Goal: Check status: Check status

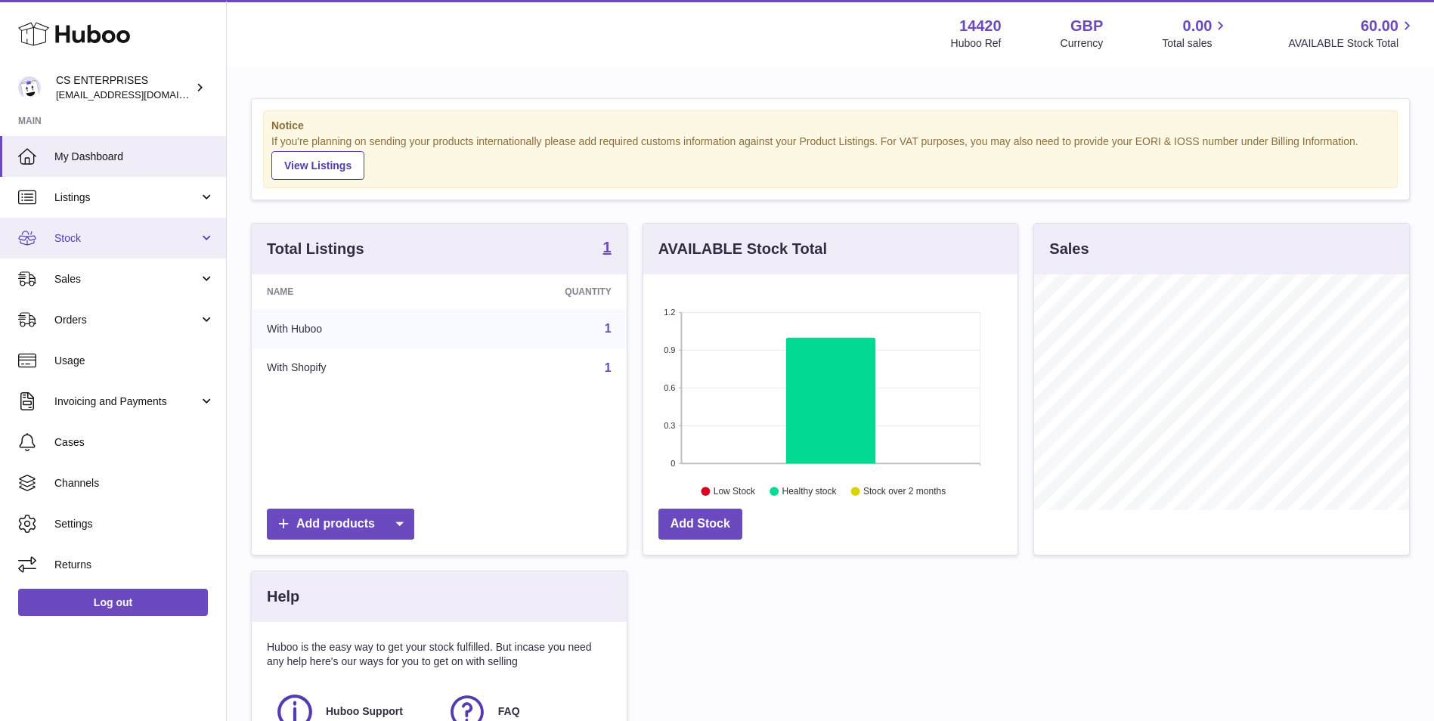
scroll to position [236, 374]
click at [141, 234] on span "Stock" at bounding box center [126, 238] width 144 height 14
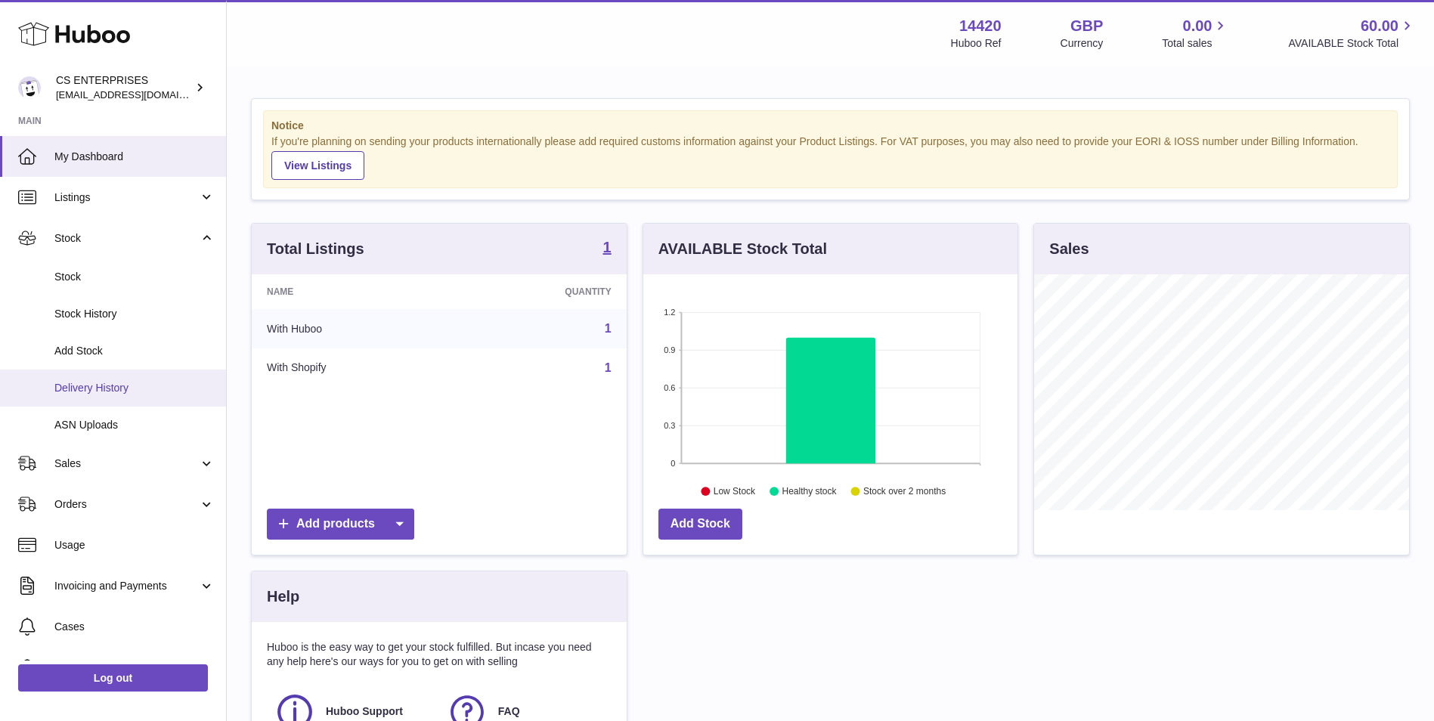
click at [133, 377] on link "Delivery History" at bounding box center [113, 388] width 226 height 37
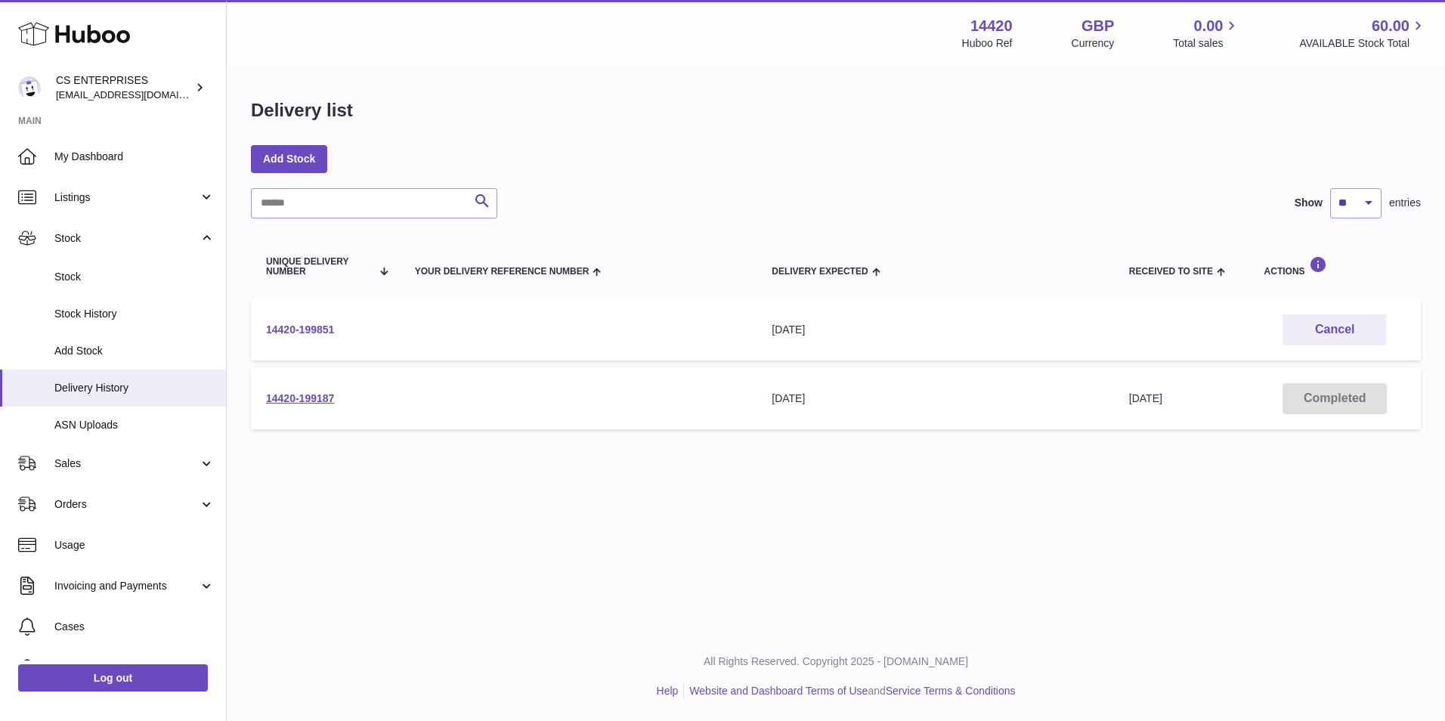
click at [328, 330] on link "14420-199851" at bounding box center [300, 329] width 68 height 12
